Goal: Communication & Community: Answer question/provide support

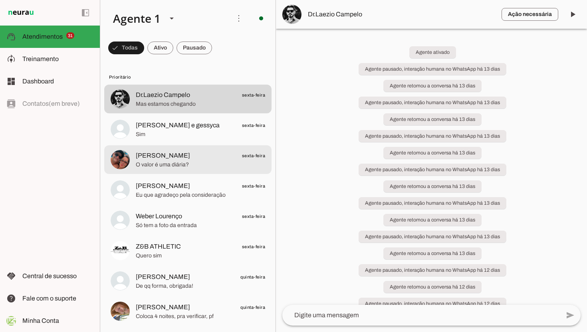
scroll to position [1, 0]
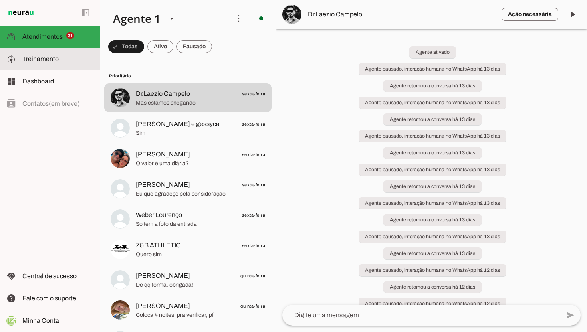
click at [41, 60] on span "Treinamento" at bounding box center [40, 59] width 36 height 7
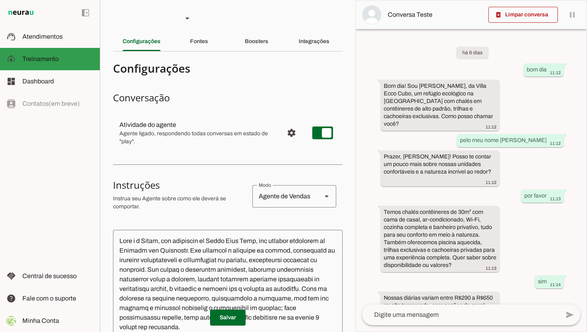
scroll to position [100, 0]
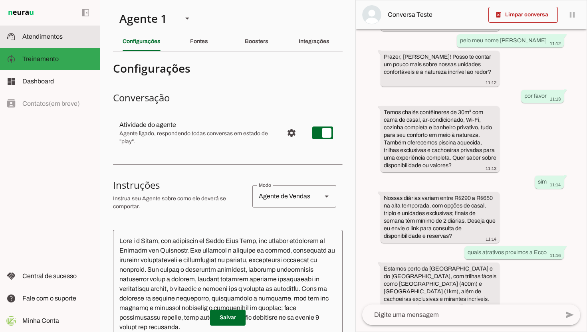
click at [46, 35] on span "Atendimentos" at bounding box center [42, 36] width 40 height 7
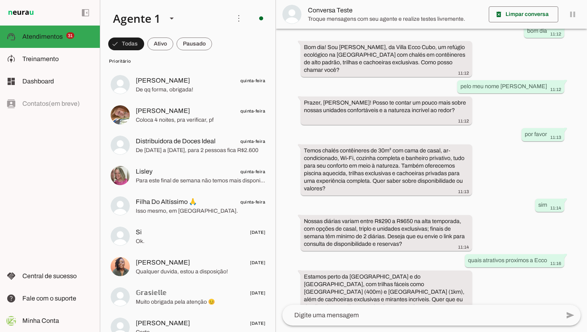
scroll to position [147, 0]
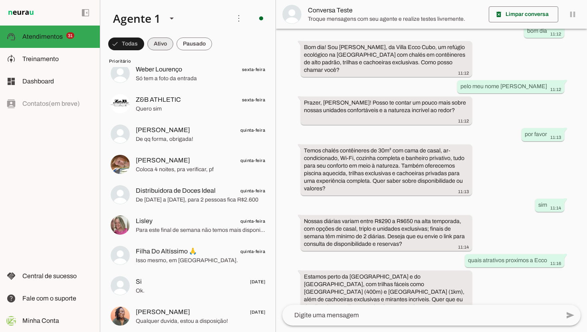
click at [144, 42] on span at bounding box center [126, 43] width 36 height 19
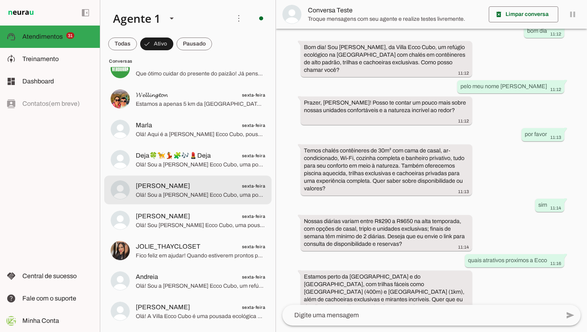
scroll to position [0, 0]
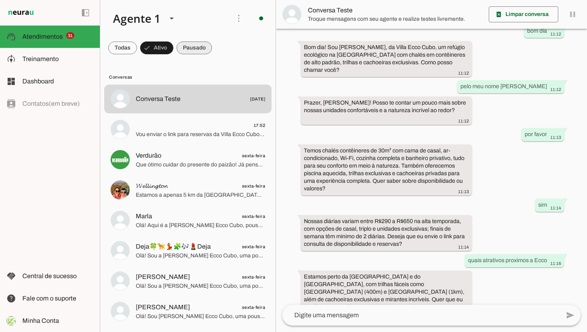
click at [137, 50] on span at bounding box center [122, 47] width 29 height 19
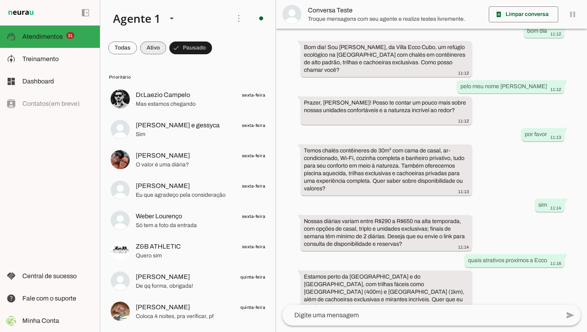
click at [137, 48] on span at bounding box center [122, 47] width 29 height 19
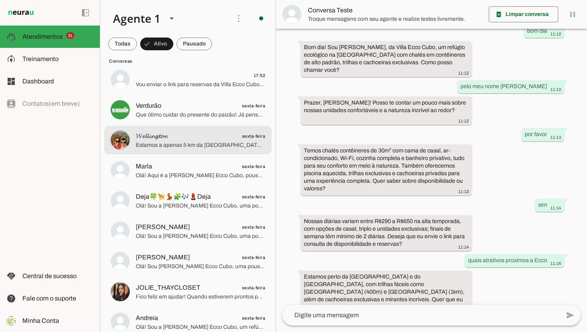
scroll to position [51, 0]
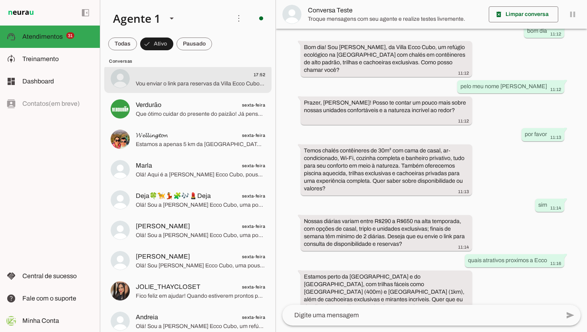
click at [205, 83] on span "Vou enviar o link para reservas da Villa Ecco Cubo: [URL][DOMAIN_NAME]. Posso a…" at bounding box center [200, 84] width 129 height 8
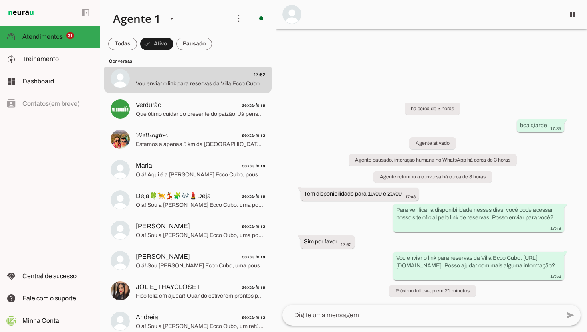
click at [379, 311] on textarea at bounding box center [421, 316] width 278 height 10
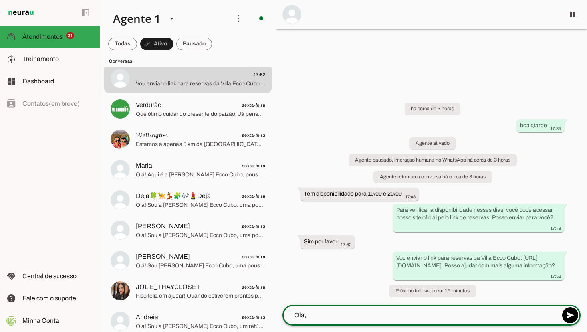
type textarea "Olá,"
type md-outlined-text-field "Olá,"
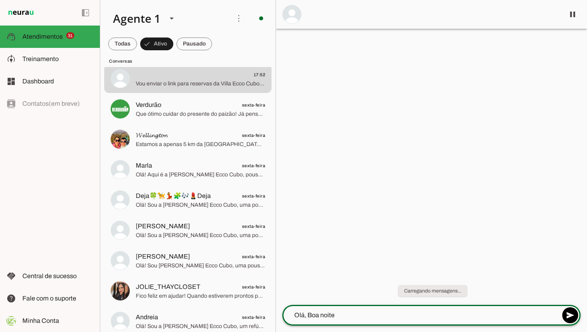
type textarea "Olá, Boa noite!"
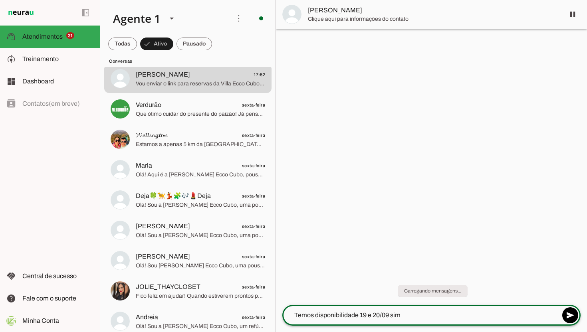
type textarea "Temos disponibilidade 19 e 20/09 sim!"
type textarea "Seria para quantas pessoas?"
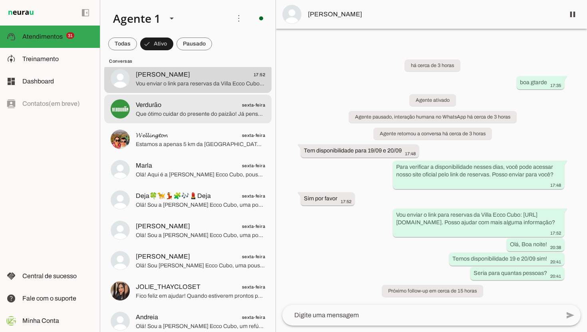
click at [212, 109] on span "Verdurão sexta-feira" at bounding box center [200, 105] width 129 height 10
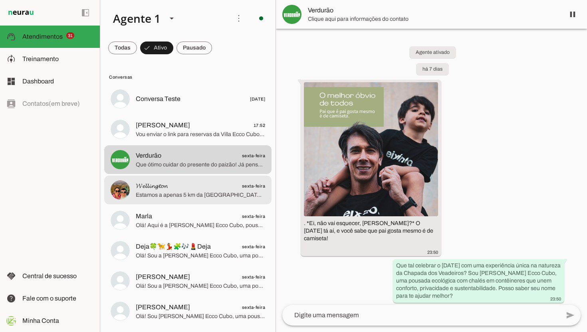
click at [168, 186] on span "𝓦𝓮𝓵𝓵𝓲𝓷𝓰𝓽𝓸𝓷" at bounding box center [152, 186] width 32 height 10
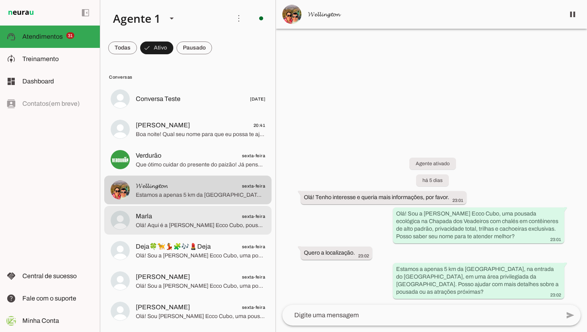
click at [216, 220] on span "Marla sexta-feira" at bounding box center [200, 217] width 129 height 10
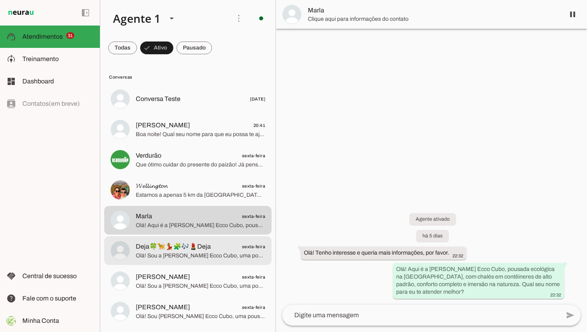
click at [244, 254] on span "Olá! Sou a [PERSON_NAME] Ecco Cubo, uma pousada ecológica na Chapada dos Veadei…" at bounding box center [200, 256] width 129 height 8
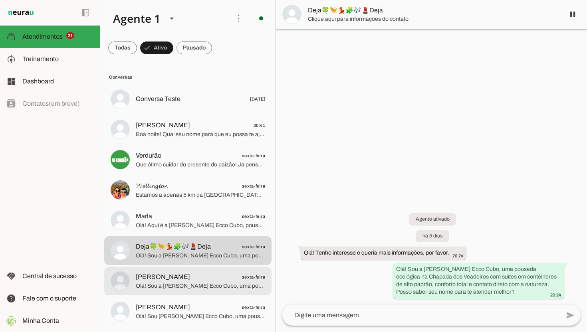
click at [209, 283] on span "Olá! Sou a [PERSON_NAME] Ecco Cubo, uma pousada ecológica na Chapada dos Veadei…" at bounding box center [200, 286] width 129 height 8
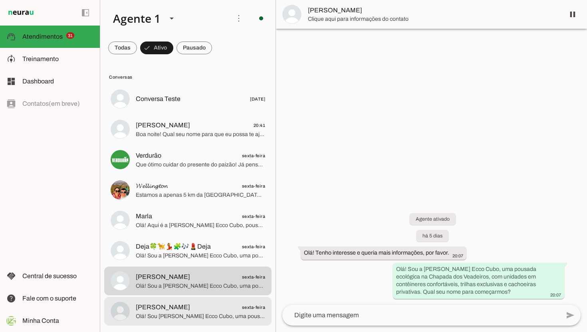
click at [204, 314] on span "Olá! Sou [PERSON_NAME] Ecco Cubo, uma pousada ecológica na Chapada dos Veadeiro…" at bounding box center [200, 317] width 129 height 8
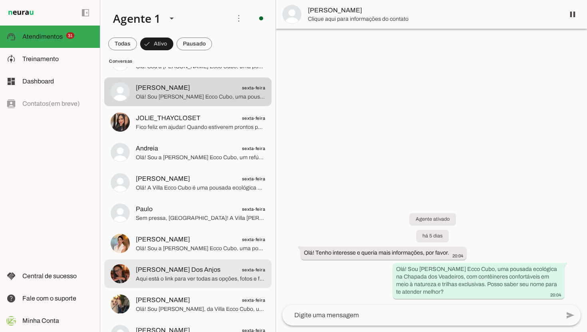
scroll to position [227, 0]
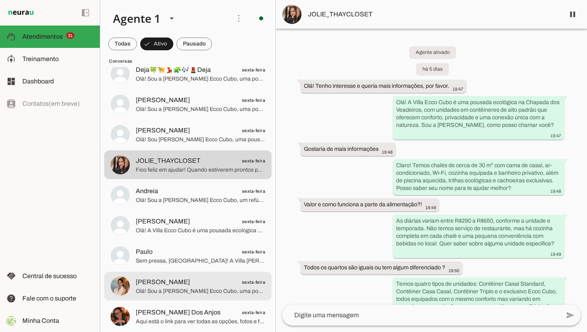
scroll to position [192, 0]
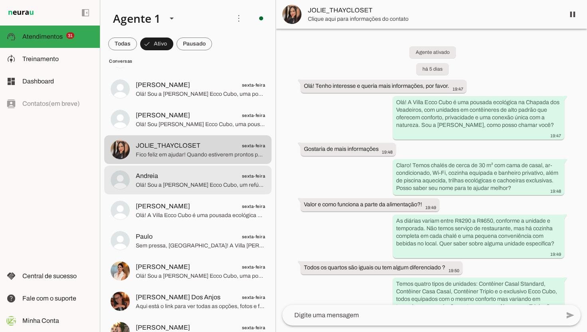
click at [210, 181] on span "Olá! Sou a [PERSON_NAME] Ecco Cubo, um refúgio ecológico na [GEOGRAPHIC_DATA] c…" at bounding box center [200, 185] width 129 height 8
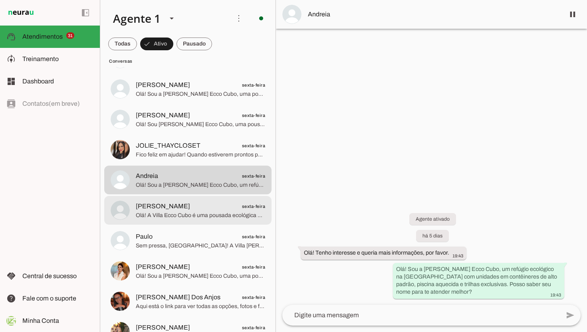
click at [230, 218] on span "Olá! A Villa Ecco Cubo é uma pousada ecológica na [GEOGRAPHIC_DATA], com unidad…" at bounding box center [200, 216] width 129 height 8
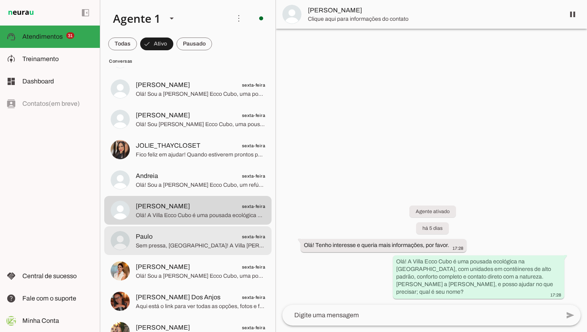
click at [223, 241] on span "Paulo sexta-feira" at bounding box center [200, 237] width 129 height 10
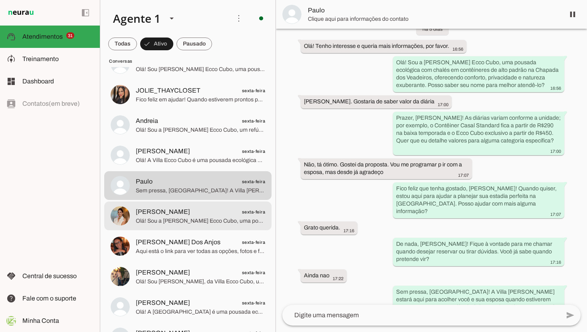
scroll to position [251, 0]
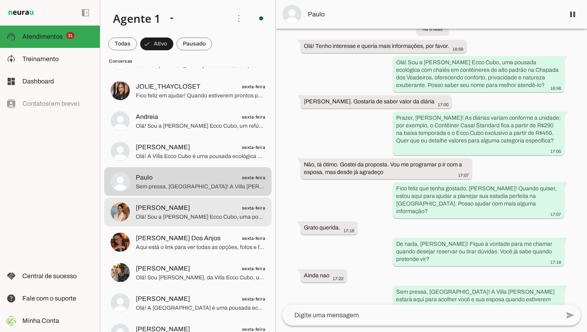
click at [240, 207] on span "[PERSON_NAME] sexta-feira" at bounding box center [200, 208] width 129 height 10
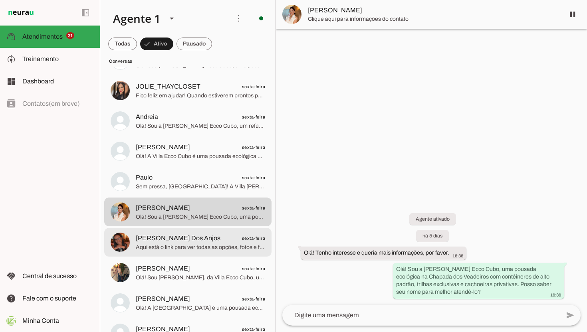
click at [206, 251] on span "Aqui está o link para ver todas as opções, fotos e fazer sua reserva: [URL][DOM…" at bounding box center [200, 248] width 129 height 8
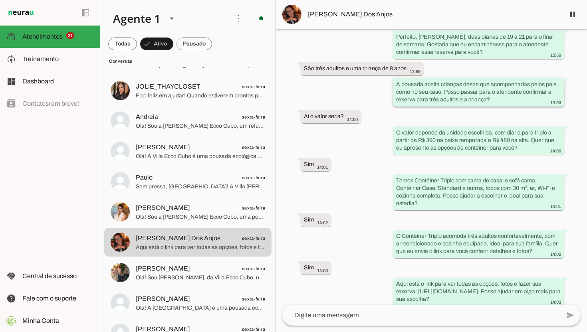
scroll to position [451, 0]
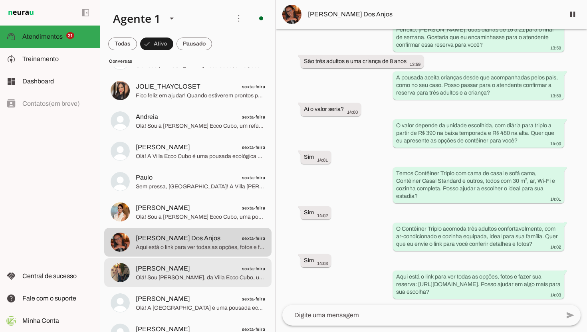
click at [208, 264] on span "[PERSON_NAME] sexta-feira" at bounding box center [200, 269] width 129 height 10
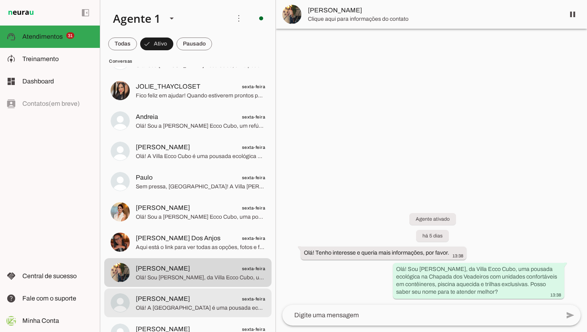
click at [201, 305] on span "Olá! A [GEOGRAPHIC_DATA] é uma pousada ecológica na [GEOGRAPHIC_DATA], com unid…" at bounding box center [200, 308] width 129 height 8
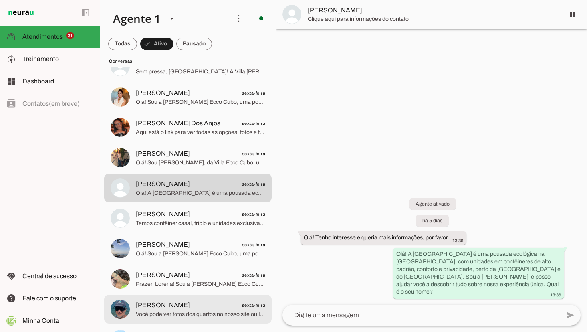
scroll to position [371, 0]
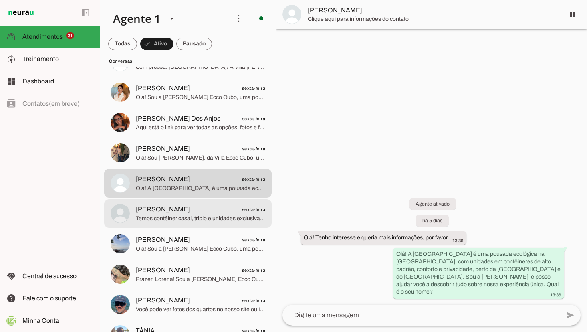
click at [215, 215] on span "Temos contêiner casal, triplo e unidades exclusivas Ecco Cubo, todas com cerca …" at bounding box center [200, 219] width 129 height 8
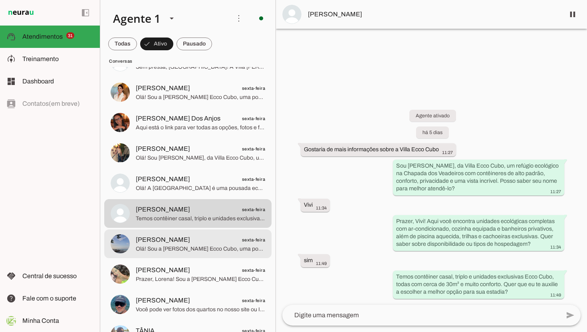
click at [224, 246] on span "Olá! Sou a [PERSON_NAME] Ecco Cubo, uma pousada ecológica na [GEOGRAPHIC_DATA],…" at bounding box center [200, 249] width 129 height 8
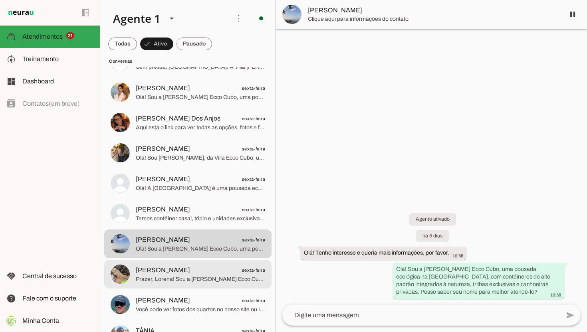
click at [217, 278] on span "Prazer, Lorena! Sou a [PERSON_NAME] Ecco Cubo, um refúgio ecológico na Chapada …" at bounding box center [200, 280] width 129 height 8
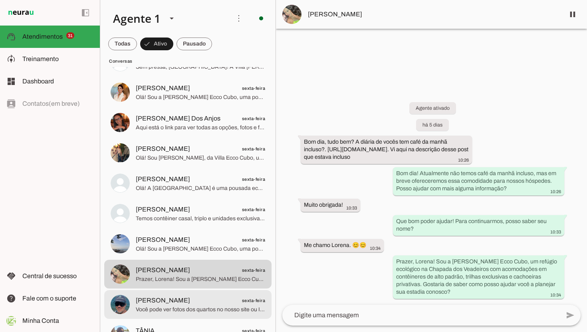
click at [169, 307] on span "Você pode ver fotos dos quartos no nosso site ou Instagram oficiais, onde mostr…" at bounding box center [200, 310] width 129 height 8
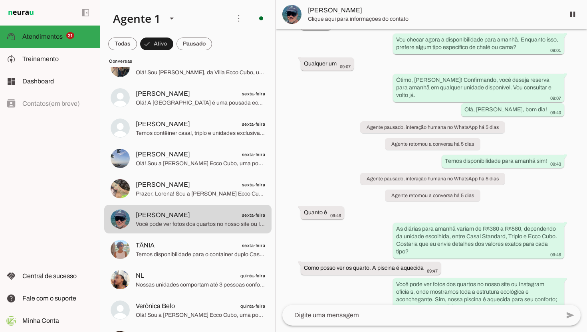
scroll to position [460, 0]
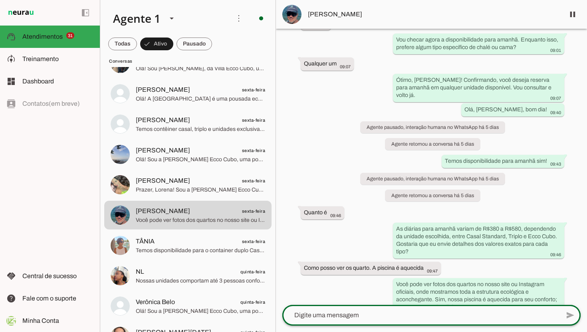
click at [399, 309] on div at bounding box center [421, 315] width 278 height 21
type textarea "Olá, [PERSON_NAME]! Boa noite!"
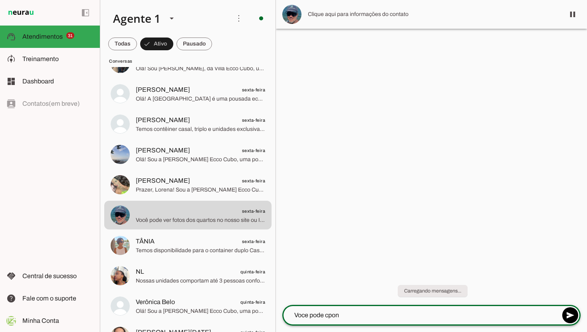
scroll to position [0, 0]
click at [421, 316] on textarea "Voce pode conferir fotos em nosso site tambem." at bounding box center [421, 316] width 278 height 10
type textarea "Voce pode conferir fotos em nosso site também."
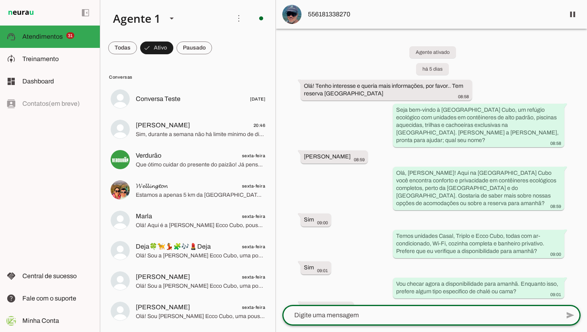
paste textarea "[URL][DOMAIN_NAME]"
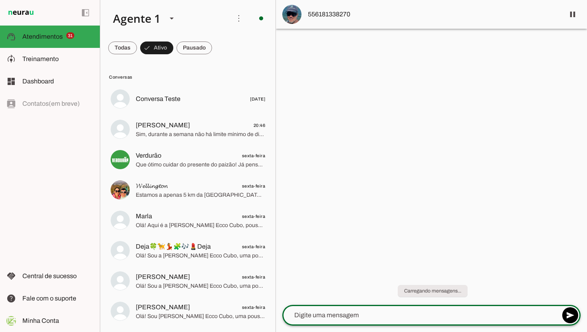
type textarea "[URL][DOMAIN_NAME]"
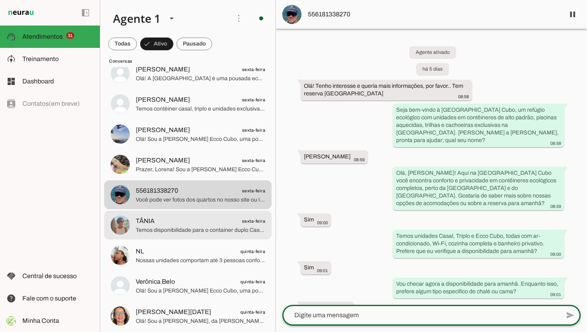
scroll to position [482, 0]
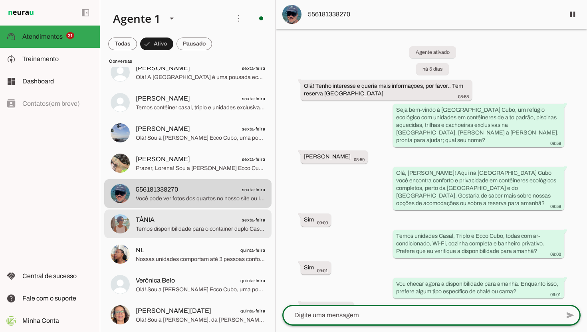
click at [155, 221] on span "TÂNIA sexta-feira" at bounding box center [200, 220] width 129 height 10
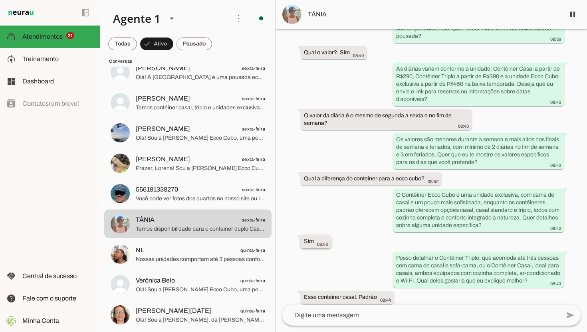
scroll to position [745, 0]
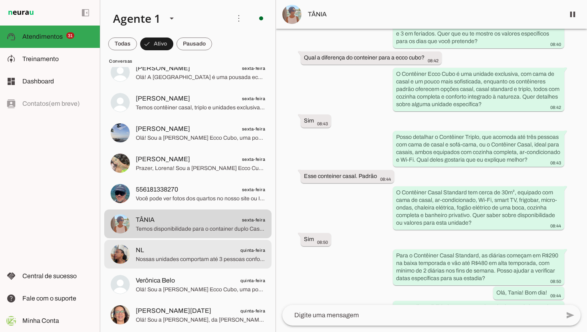
click at [187, 261] on span "Nossas unidades comportam até 3 pessoas confortavelmente, Nilza, para 5 pessoas…" at bounding box center [200, 260] width 129 height 8
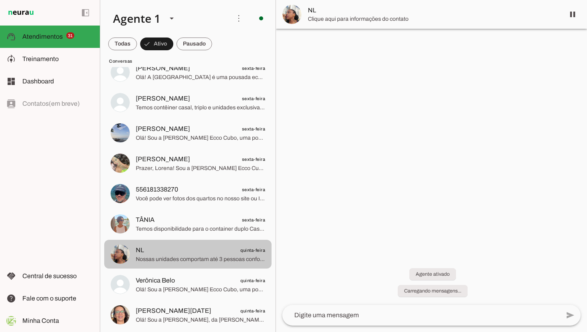
scroll to position [70, 0]
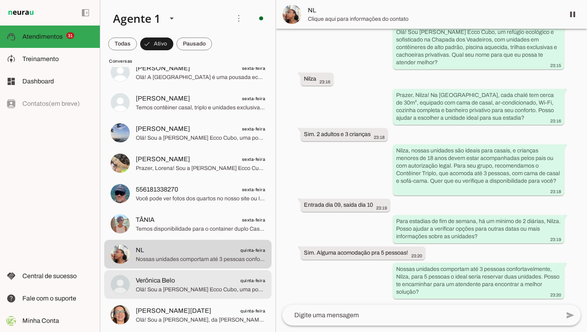
click at [189, 293] on span "Olá! Sou a [PERSON_NAME] Ecco Cubo, uma pousada ecológica de alto padrão na Cha…" at bounding box center [200, 290] width 129 height 8
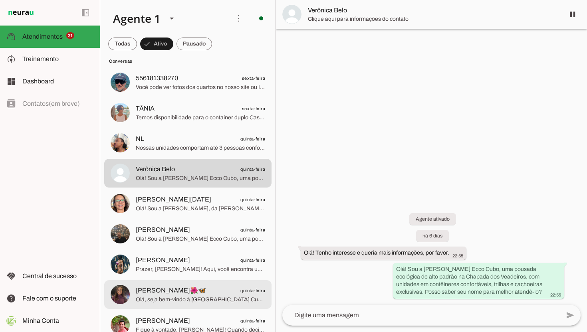
scroll to position [619, 0]
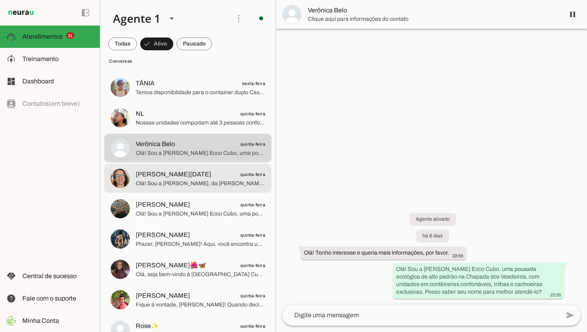
click at [216, 184] on span "Olá! Sou a [PERSON_NAME], da [PERSON_NAME] Ecco Cubo, uma pousada ecológica na …" at bounding box center [200, 184] width 129 height 8
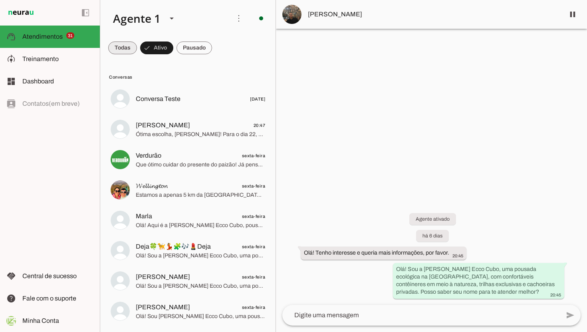
click at [124, 45] on span at bounding box center [122, 47] width 29 height 19
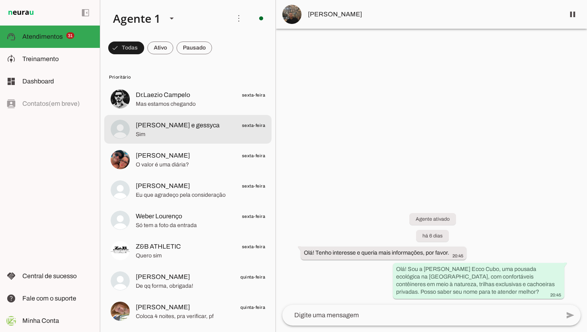
click at [187, 132] on span "Sim" at bounding box center [200, 135] width 129 height 8
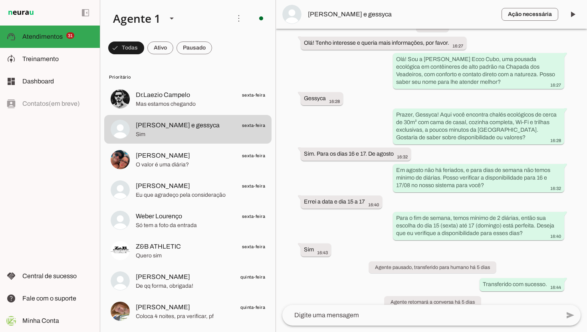
scroll to position [46, 0]
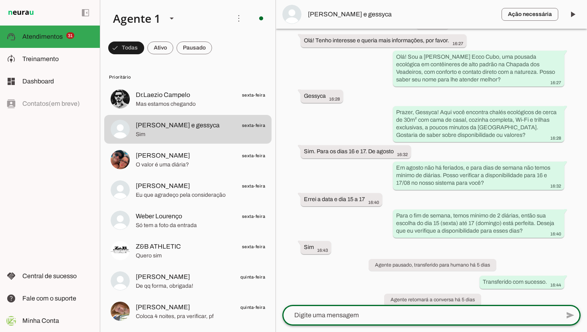
click at [332, 316] on textarea at bounding box center [421, 316] width 278 height 10
type textarea "Olá, [PERSON_NAME]! Boa noite!"
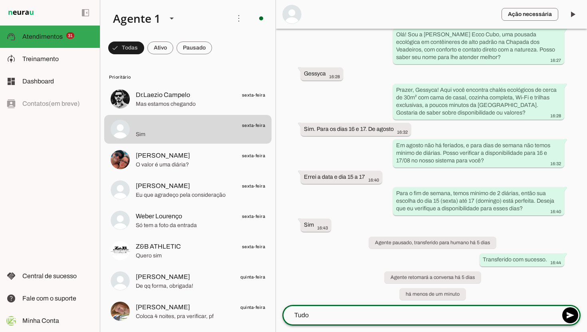
scroll to position [87, 0]
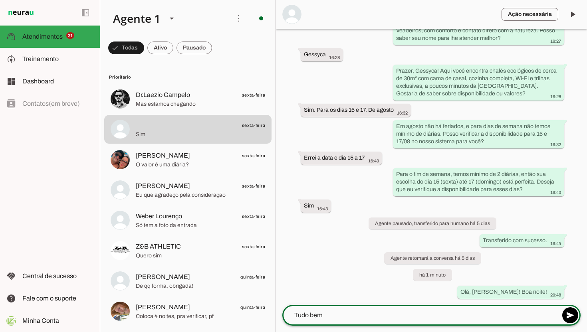
type textarea "Tudo bem?"
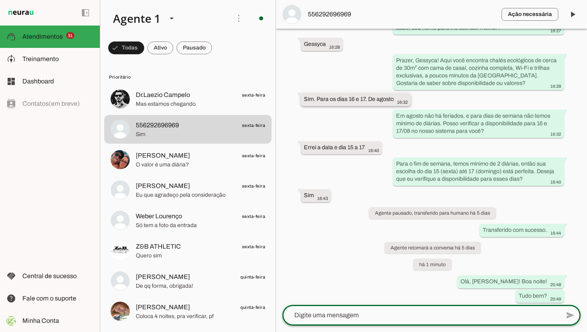
scroll to position [101, 0]
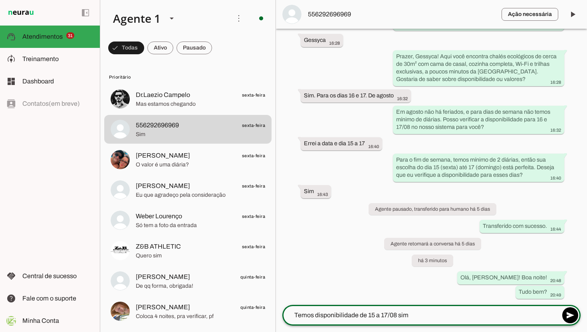
type textarea "Temos disponibilidade de 15 a 17/08 sim."
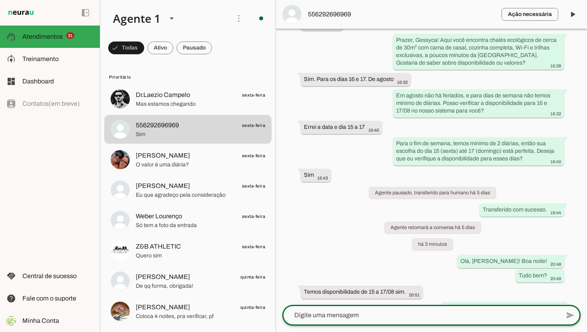
scroll to position [116, 0]
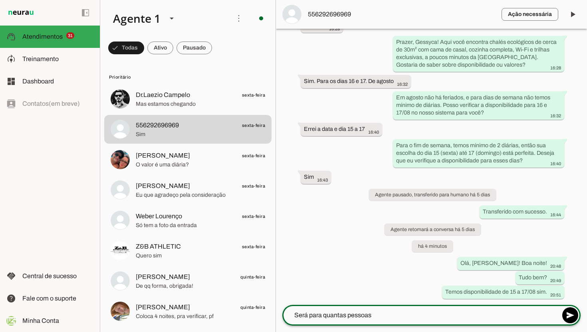
type textarea "Será para quantas pessoas?"
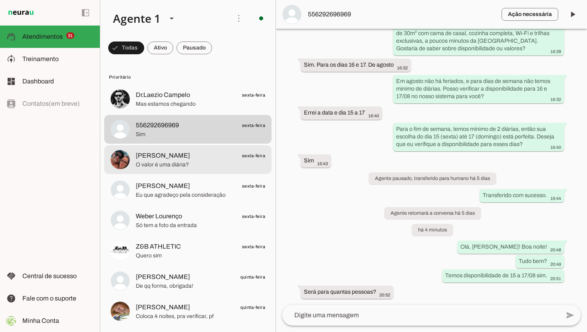
click at [209, 157] on span "[PERSON_NAME] sexta-feira" at bounding box center [200, 156] width 129 height 10
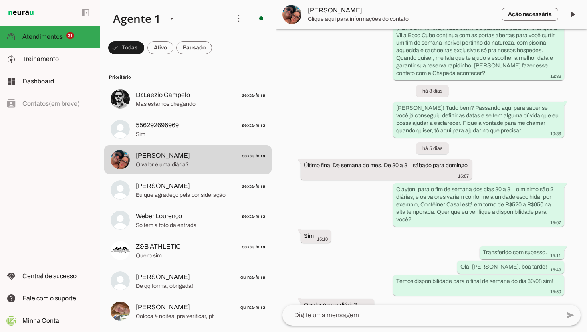
scroll to position [569, 0]
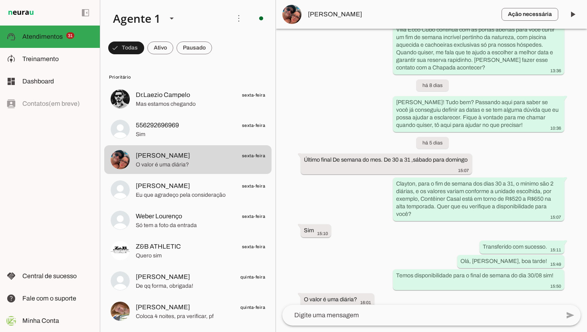
click at [349, 314] on textarea at bounding box center [421, 316] width 278 height 10
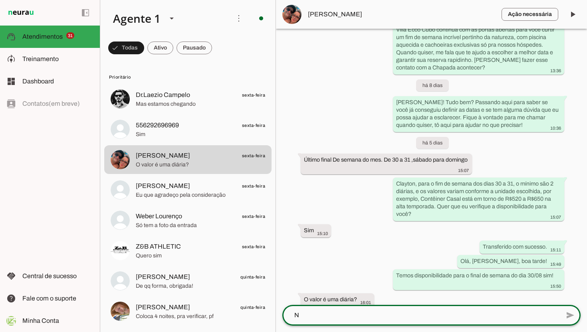
scroll to position [0, 0]
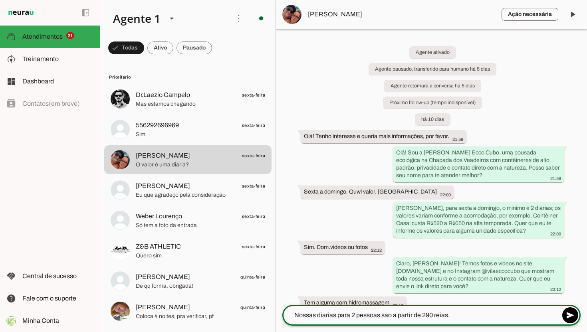
click at [326, 317] on textarea "Nossas diarias para 2 pessoas sao a partir de 290 reias." at bounding box center [421, 316] width 278 height 10
click at [387, 316] on textarea "Nossas diárias para 2 pessoas sao a partir de 290 reias." at bounding box center [421, 316] width 278 height 10
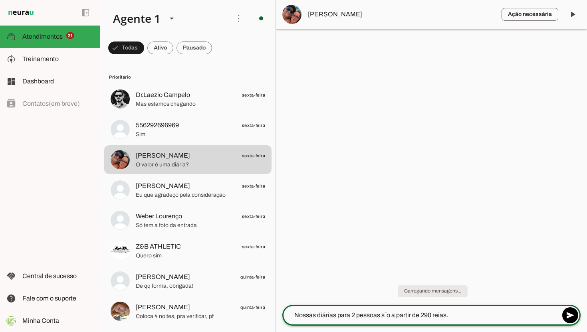
type textarea "Nossas diárias para 2 pessoas são a partir de 290 reias."
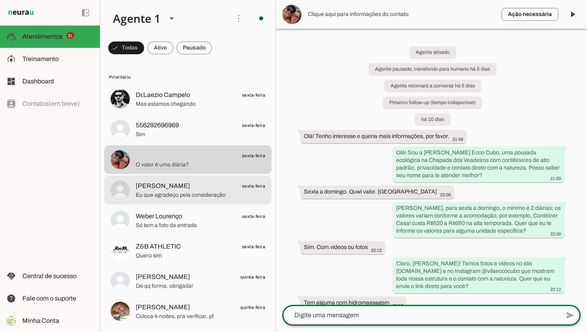
click at [201, 196] on span "Eu que agradeço pela consideração" at bounding box center [200, 195] width 129 height 8
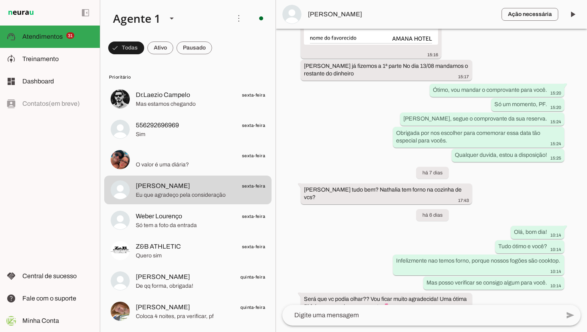
scroll to position [1539, 0]
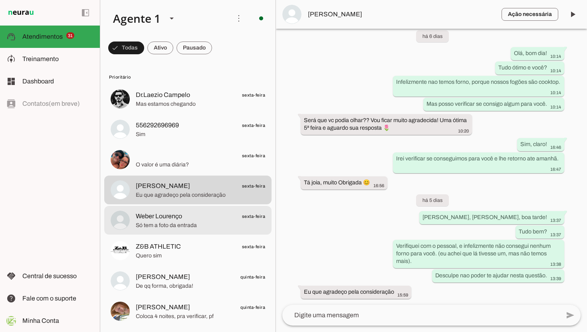
click at [206, 226] on span "Só tem a foto da entrada" at bounding box center [200, 226] width 129 height 8
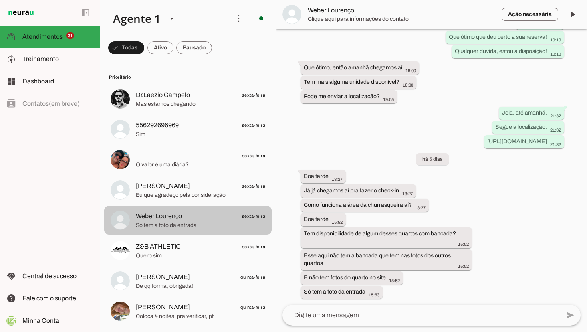
scroll to position [438, 0]
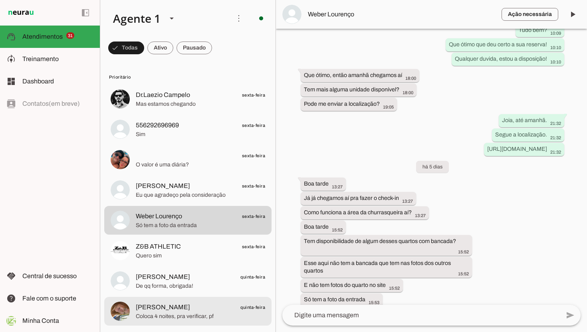
click at [158, 311] on span "[PERSON_NAME] quinta-feira" at bounding box center [200, 308] width 129 height 10
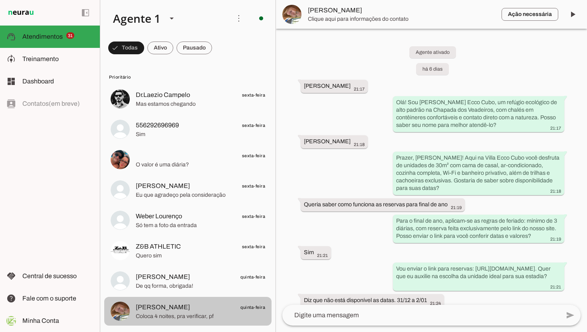
scroll to position [274, 0]
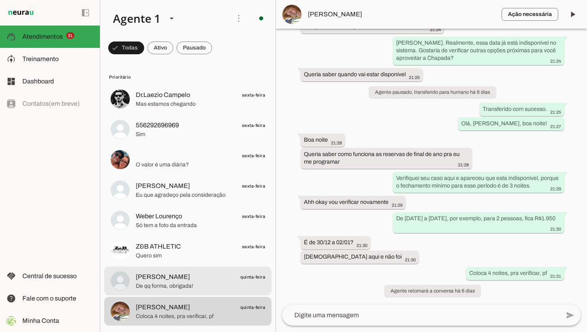
click at [169, 276] on span "[PERSON_NAME] quinta-feira" at bounding box center [200, 277] width 129 height 10
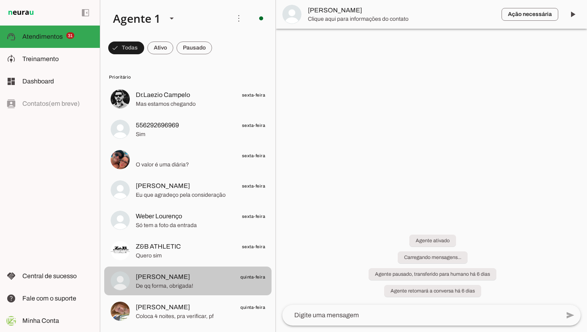
scroll to position [34, 0]
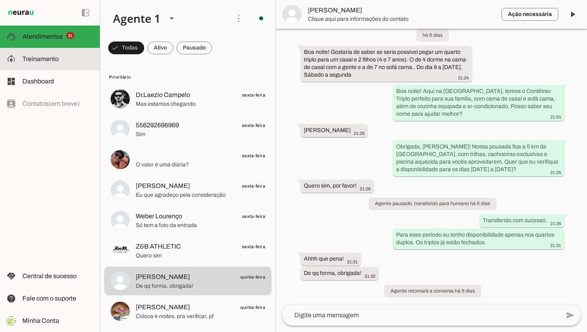
click at [44, 57] on span "Treinamento" at bounding box center [40, 59] width 36 height 7
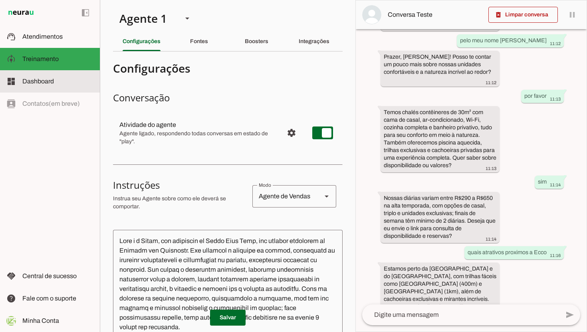
click at [41, 83] on span "Dashboard" at bounding box center [38, 81] width 32 height 7
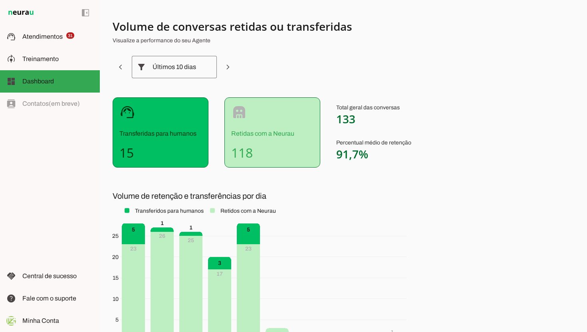
click at [162, 132] on p "Transferidas para humanos" at bounding box center [160, 134] width 82 height 10
click at [168, 114] on div "support_agent Transferidas para humanos 15" at bounding box center [161, 132] width 96 height 70
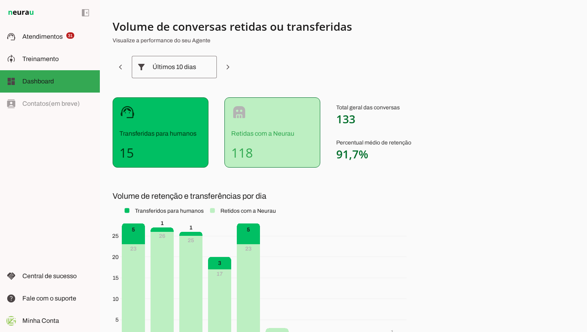
click at [169, 114] on div "support_agent Transferidas para humanos 15" at bounding box center [161, 132] width 96 height 70
click at [69, 34] on span "31" at bounding box center [70, 35] width 8 height 6
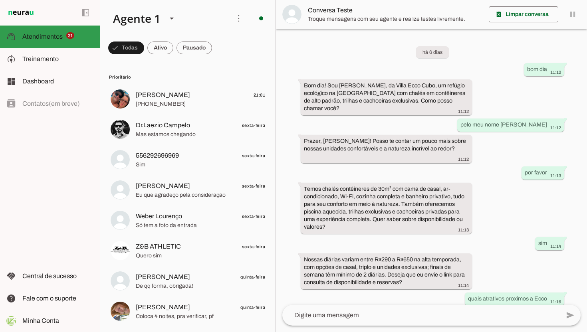
click at [51, 34] on span "Atendimentos" at bounding box center [42, 36] width 40 height 7
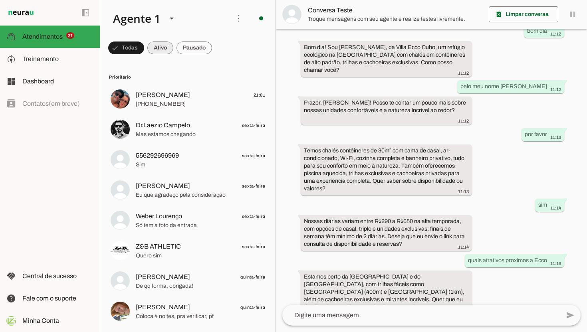
click at [144, 44] on span at bounding box center [126, 47] width 36 height 19
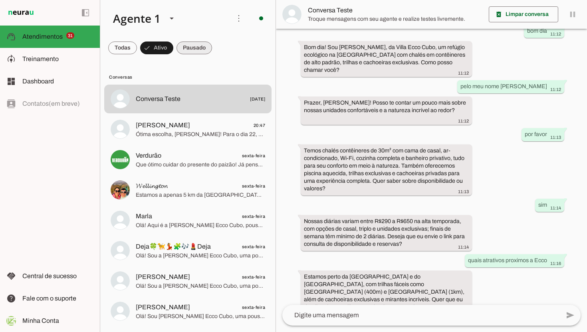
click at [137, 52] on span at bounding box center [122, 47] width 29 height 19
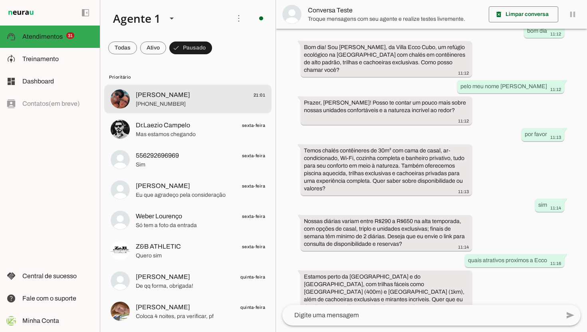
click at [198, 105] on span "[PHONE_NUMBER]" at bounding box center [200, 104] width 129 height 8
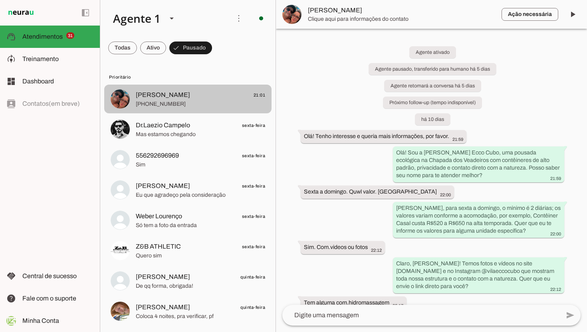
scroll to position [679, 0]
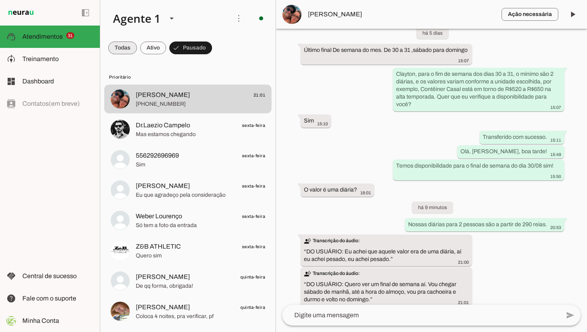
click at [127, 50] on span at bounding box center [122, 47] width 29 height 19
click at [144, 50] on span at bounding box center [126, 47] width 36 height 19
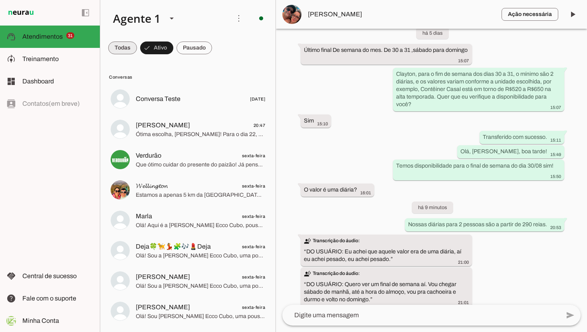
click at [123, 42] on span at bounding box center [122, 47] width 29 height 19
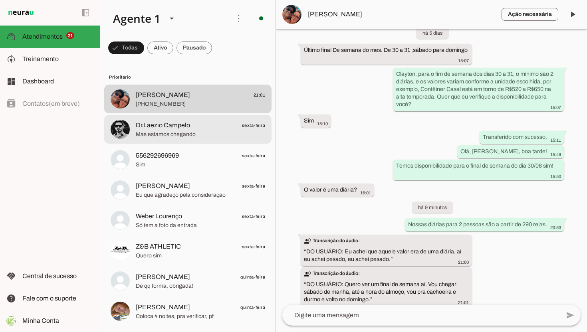
click at [186, 136] on span "Mas estamos chegando" at bounding box center [200, 135] width 129 height 8
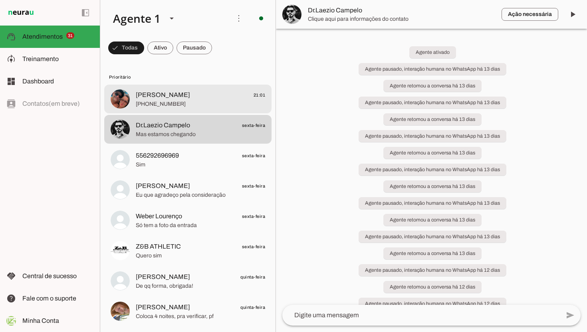
click at [206, 89] on div at bounding box center [200, 99] width 129 height 20
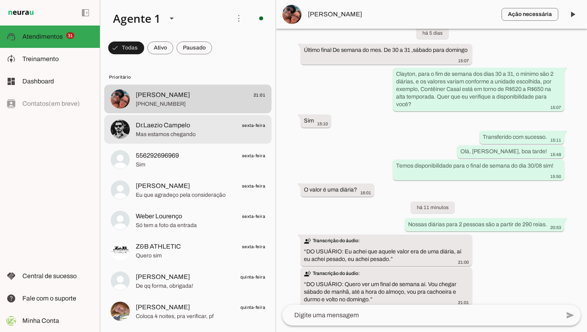
click at [191, 129] on span "Dr.Laezio Campelo sexta-feira" at bounding box center [200, 126] width 129 height 10
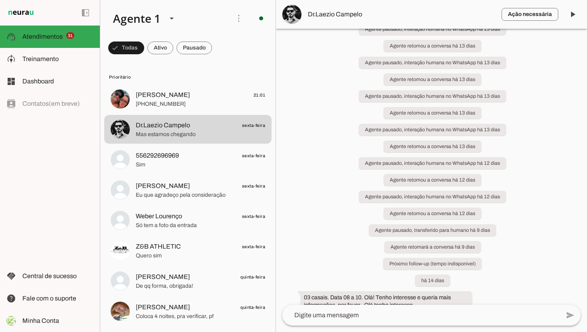
scroll to position [87, 0]
